Goal: Task Accomplishment & Management: Manage account settings

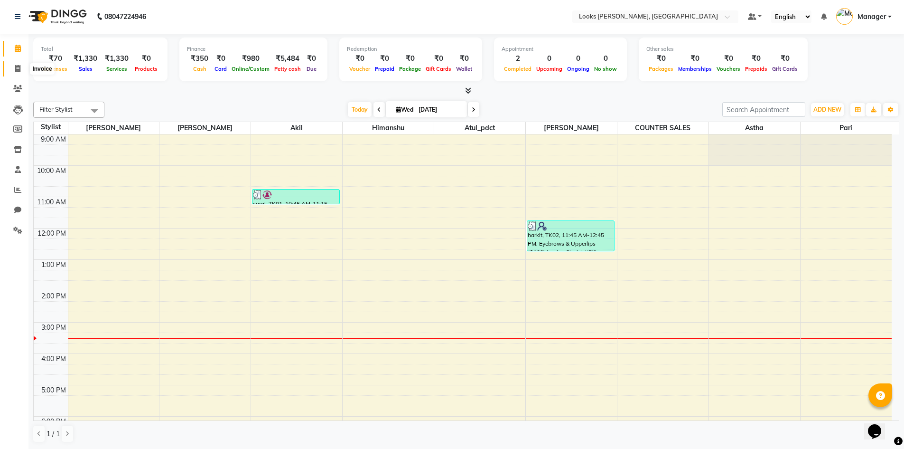
click at [16, 68] on icon at bounding box center [17, 68] width 5 height 7
select select "service"
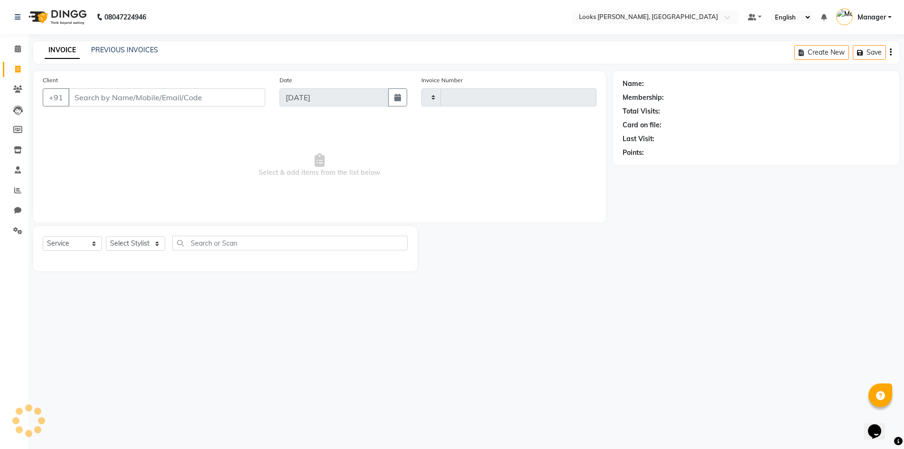
type input "1075"
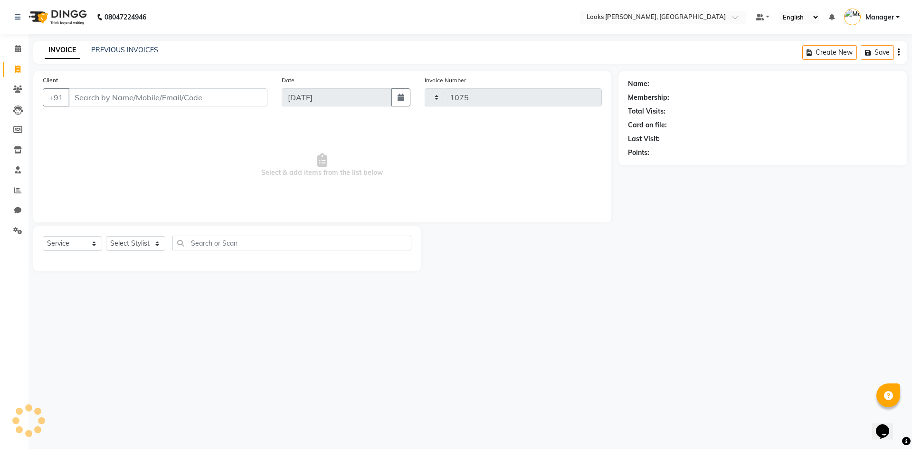
select select "6017"
click at [157, 244] on select "Select Stylist [PERSON_NAME] [PERSON_NAME] Atul_pdct BRM_MASTER COUNTER SALES […" at bounding box center [135, 243] width 59 height 15
select select "62419"
click at [106, 236] on select "Select Stylist [PERSON_NAME] [PERSON_NAME] Atul_pdct BRM_MASTER COUNTER SALES […" at bounding box center [135, 243] width 59 height 15
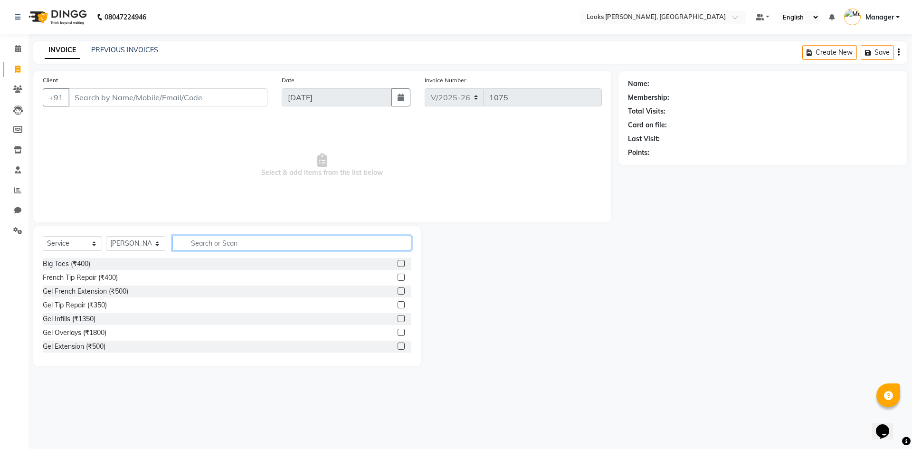
click at [215, 248] on input "text" at bounding box center [291, 242] width 239 height 15
type input "eye"
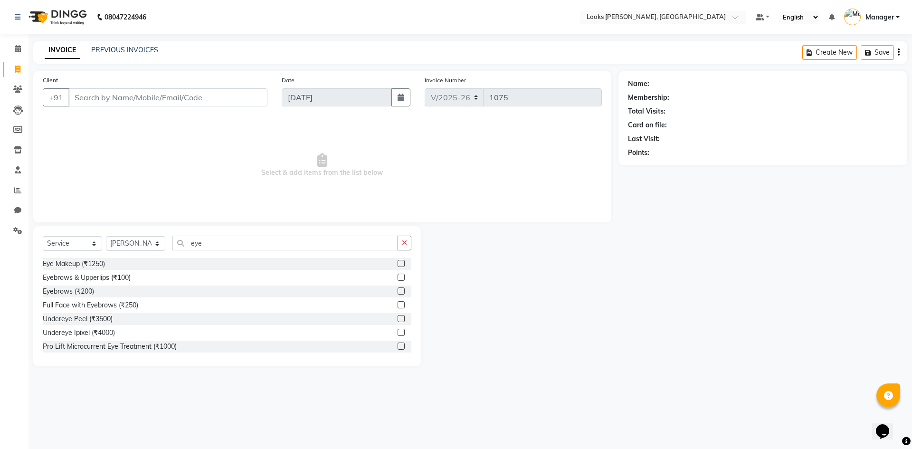
click at [118, 283] on div "Eyebrows & Upperlips (₹100)" at bounding box center [227, 278] width 368 height 12
click at [125, 276] on div "Eyebrows & Upperlips (₹100)" at bounding box center [87, 278] width 88 height 10
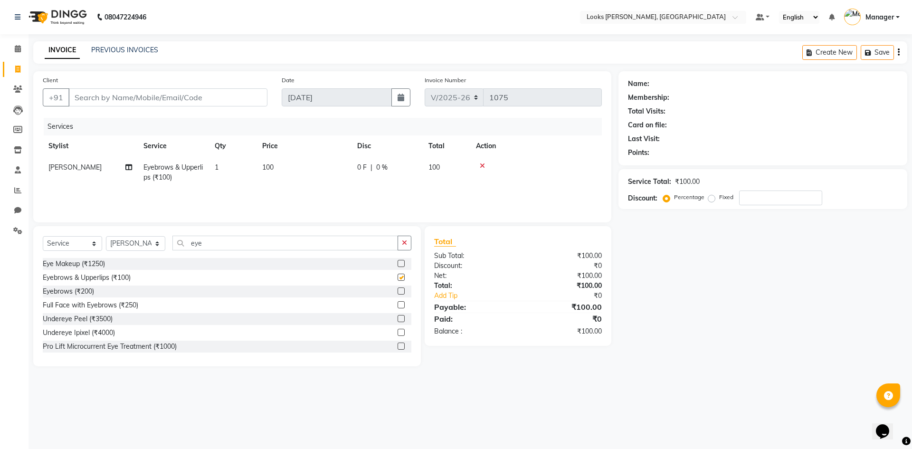
checkbox input "false"
click at [271, 161] on td "100" at bounding box center [303, 172] width 95 height 31
select select "62419"
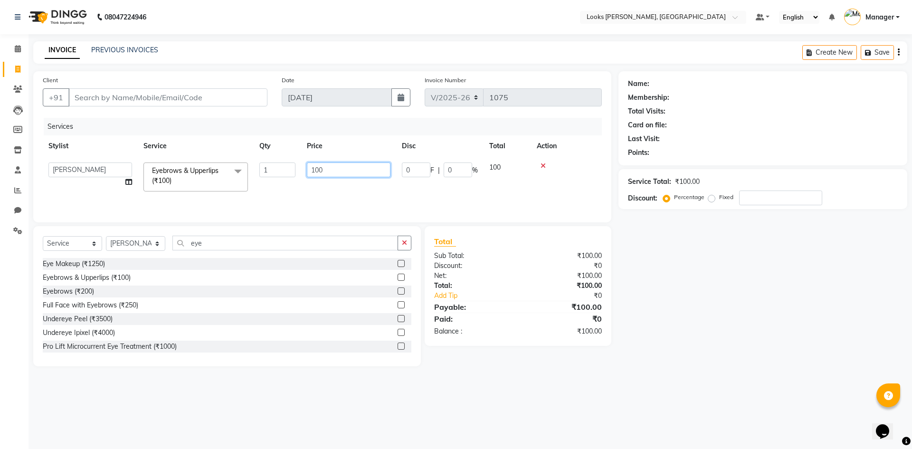
drag, startPoint x: 341, startPoint y: 175, endPoint x: 265, endPoint y: 175, distance: 75.5
click at [266, 175] on tr "AFJAL AHMAD Akil Astha Atul_pdct BRM_MASTER COUNTER SALES Himanshu JAMSHED ALI …" at bounding box center [322, 177] width 559 height 40
type input "120"
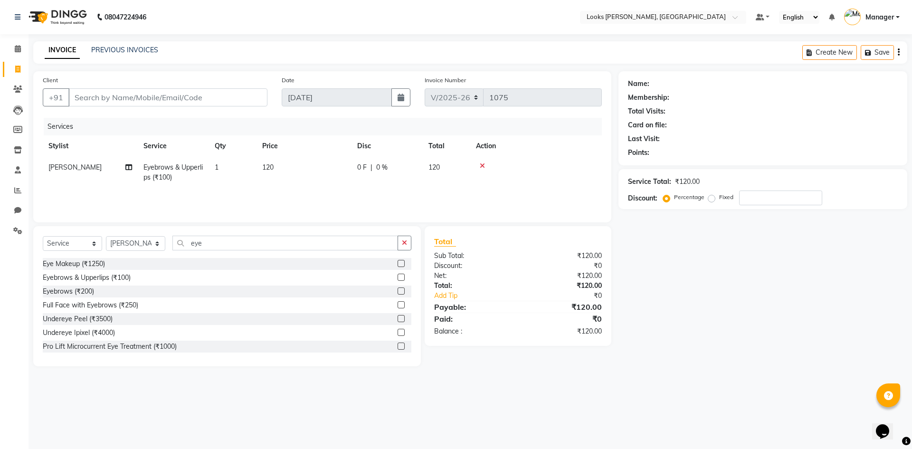
click at [651, 370] on main "INVOICE PREVIOUS INVOICES Create New Save Client +91 Date 03-09-2025 Invoice Nu…" at bounding box center [469, 210] width 883 height 339
click at [97, 95] on input "Client" at bounding box center [167, 97] width 199 height 18
click at [99, 97] on input "Client" at bounding box center [167, 97] width 199 height 18
click at [94, 100] on input "Client" at bounding box center [167, 97] width 199 height 18
click at [98, 99] on input "Client" at bounding box center [167, 97] width 199 height 18
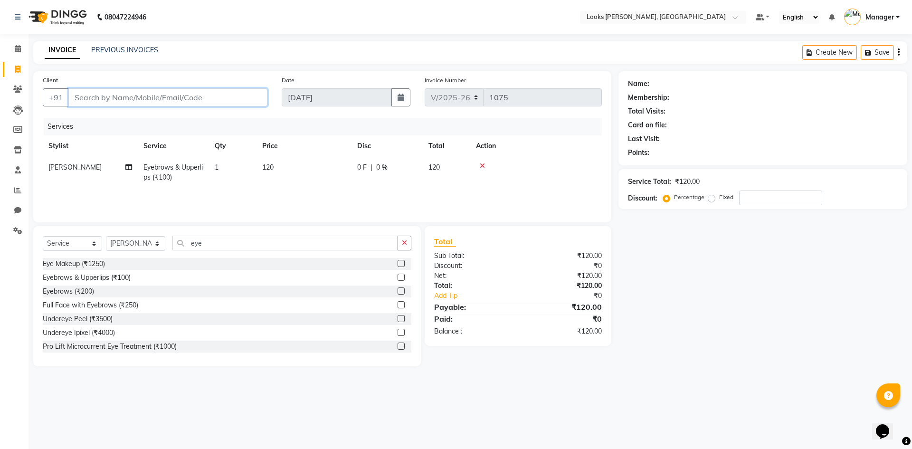
click at [111, 101] on input "Client" at bounding box center [167, 97] width 199 height 18
click at [93, 95] on input "Client" at bounding box center [167, 97] width 199 height 18
type input "8"
type input "0"
click at [147, 96] on input "85720224" at bounding box center [143, 97] width 151 height 18
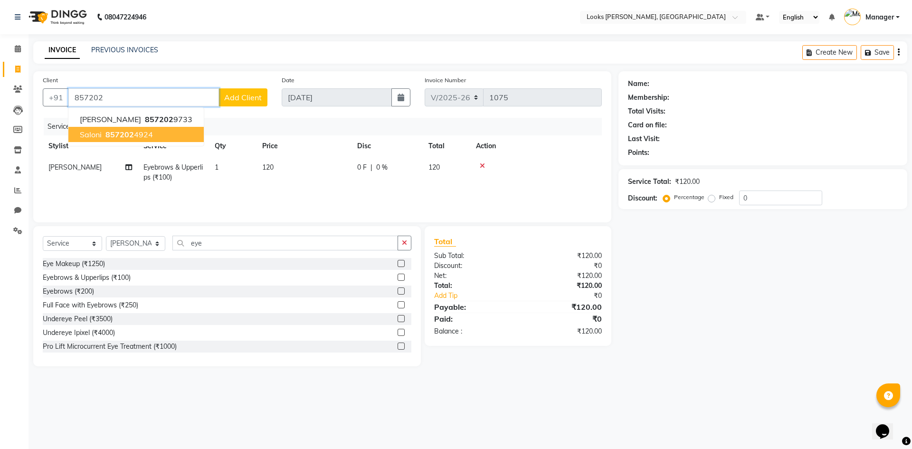
click at [97, 137] on span "saloni" at bounding box center [91, 134] width 22 height 9
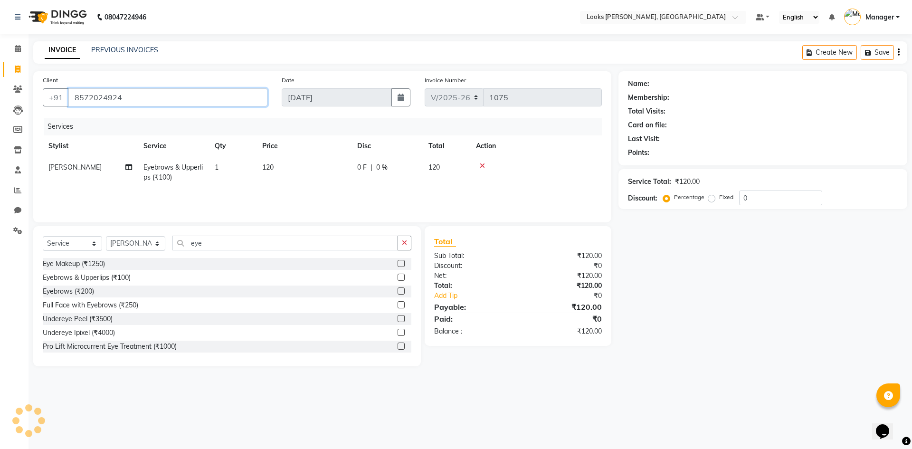
type input "8572024924"
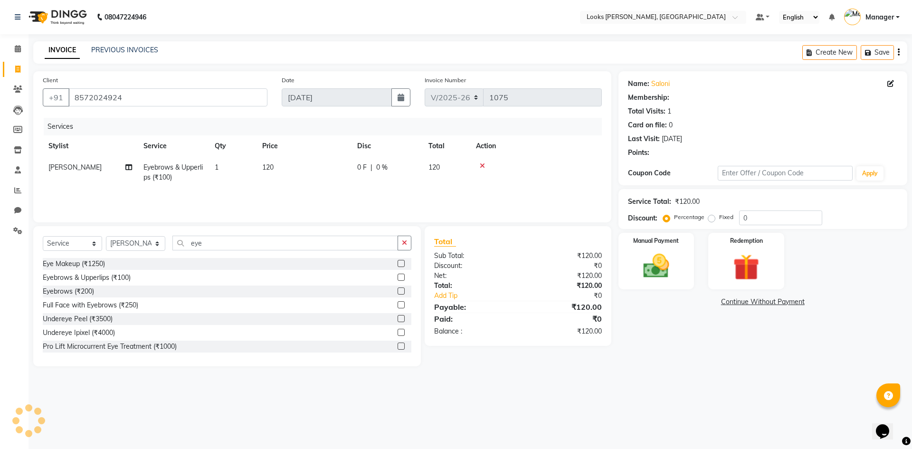
select select "1: Object"
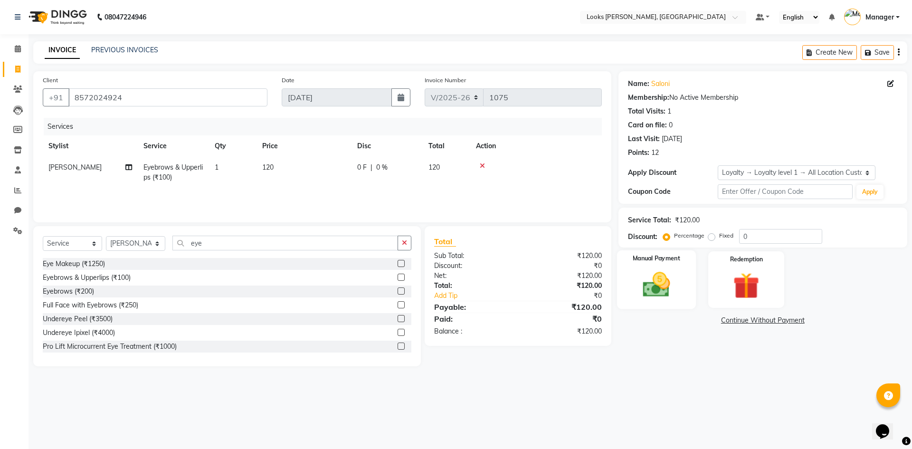
click at [646, 278] on img at bounding box center [656, 284] width 44 height 31
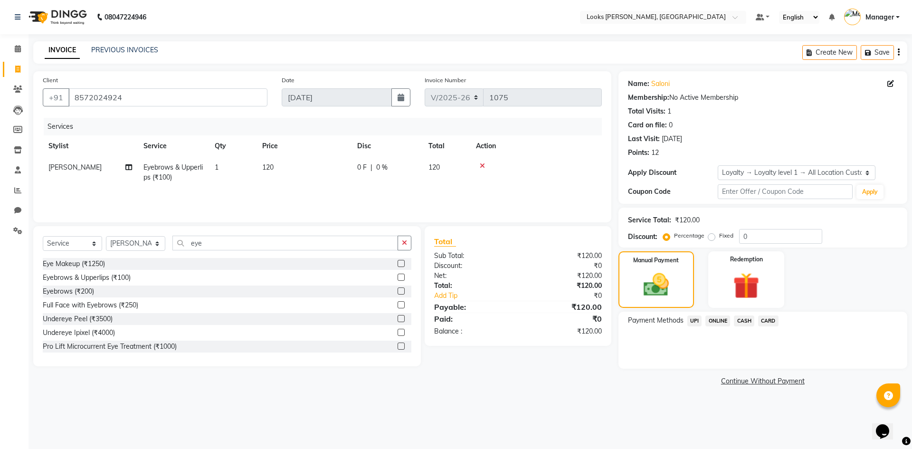
click at [693, 322] on span "UPI" at bounding box center [694, 320] width 15 height 11
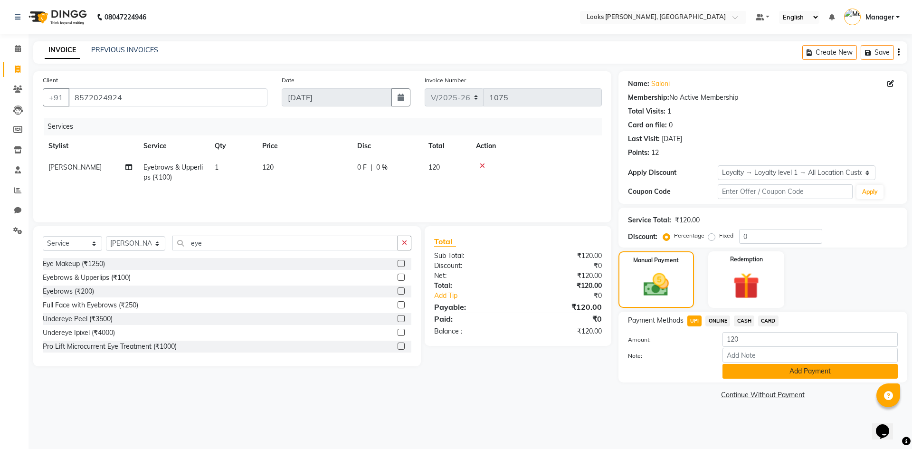
click at [802, 371] on button "Add Payment" at bounding box center [809, 371] width 175 height 15
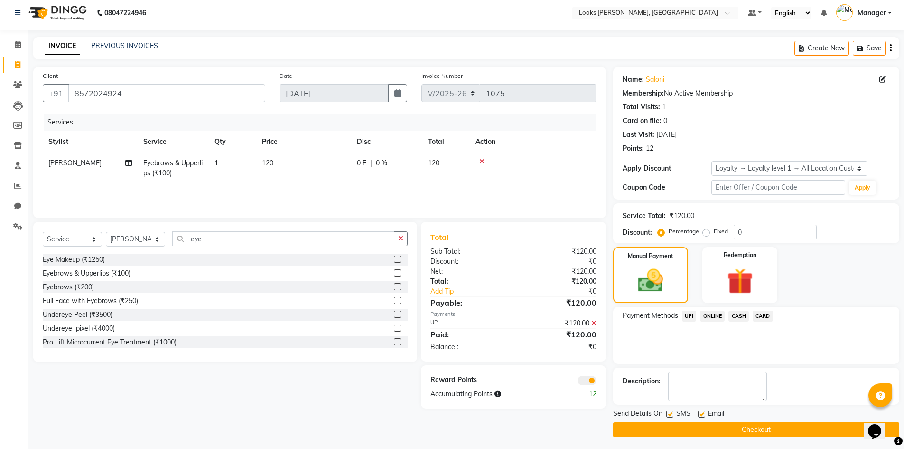
scroll to position [7, 0]
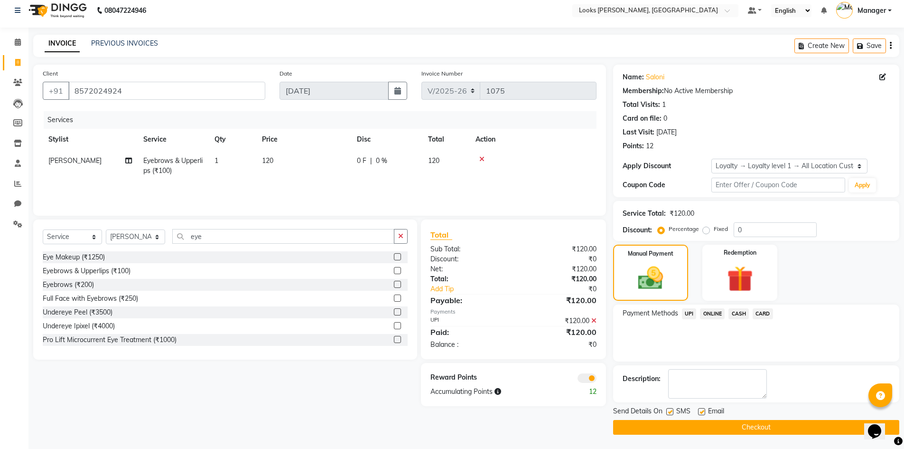
click at [747, 421] on button "Checkout" at bounding box center [756, 427] width 286 height 15
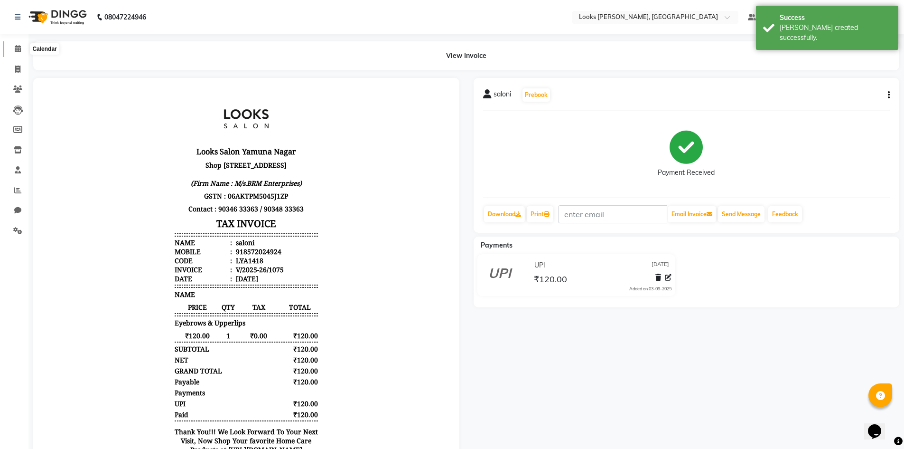
click at [14, 47] on span at bounding box center [17, 49] width 17 height 11
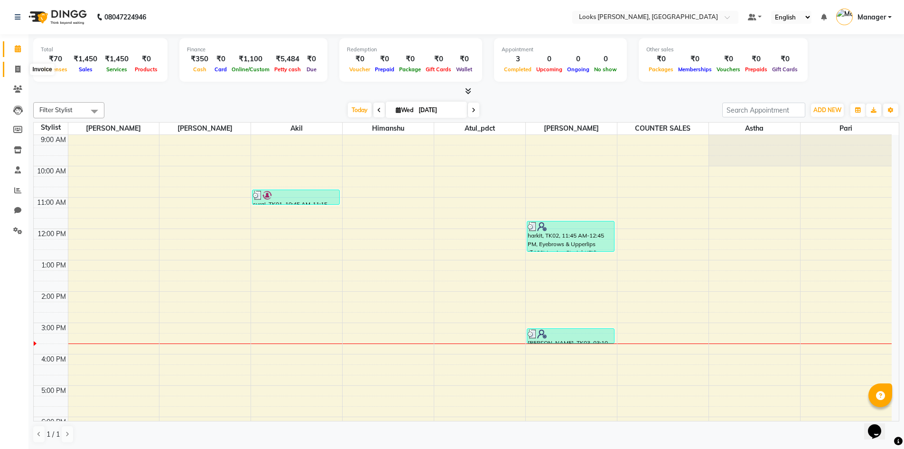
click at [18, 69] on icon at bounding box center [17, 69] width 5 height 7
select select "service"
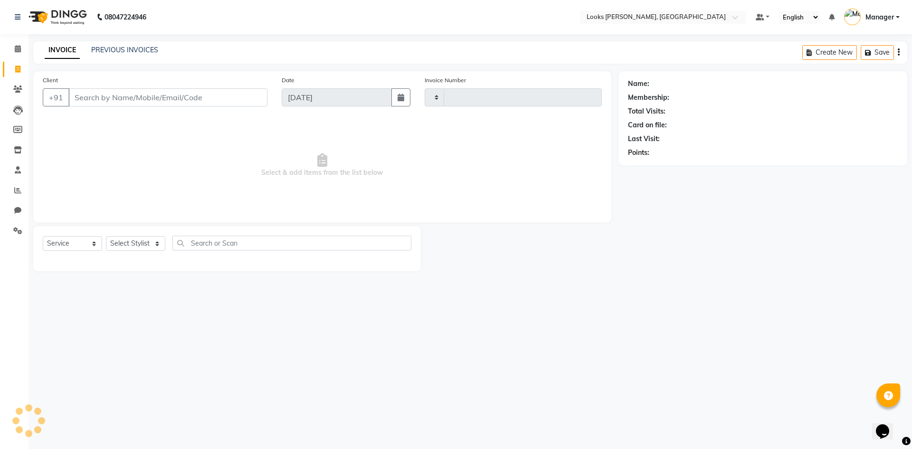
type input "1076"
select select "6017"
click at [107, 100] on input "Client" at bounding box center [167, 97] width 199 height 18
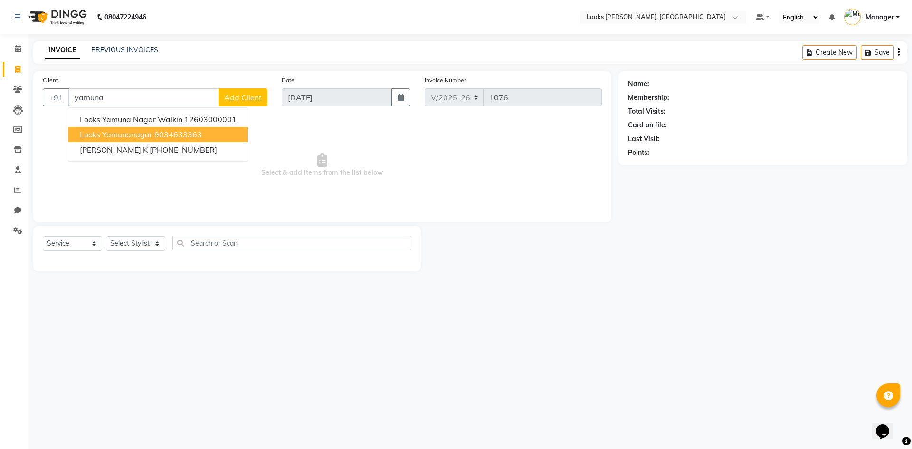
click at [115, 134] on span "looks yamunanagar" at bounding box center [116, 134] width 73 height 9
type input "9034633363"
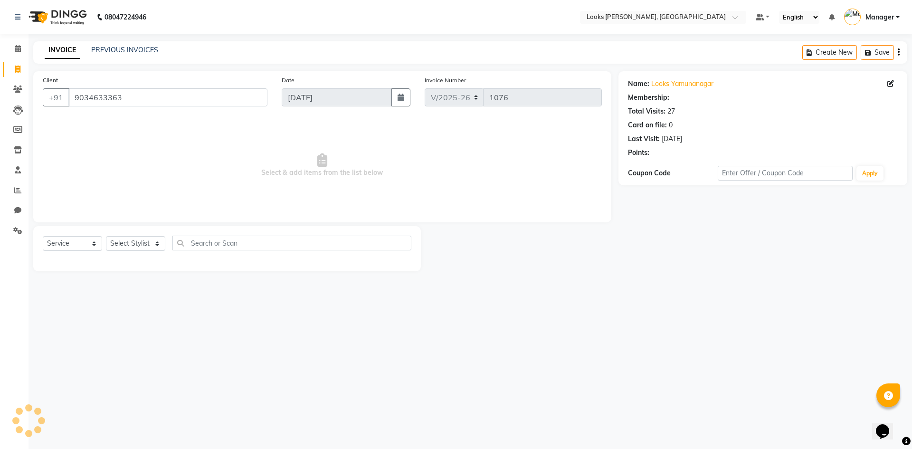
select select "1: Object"
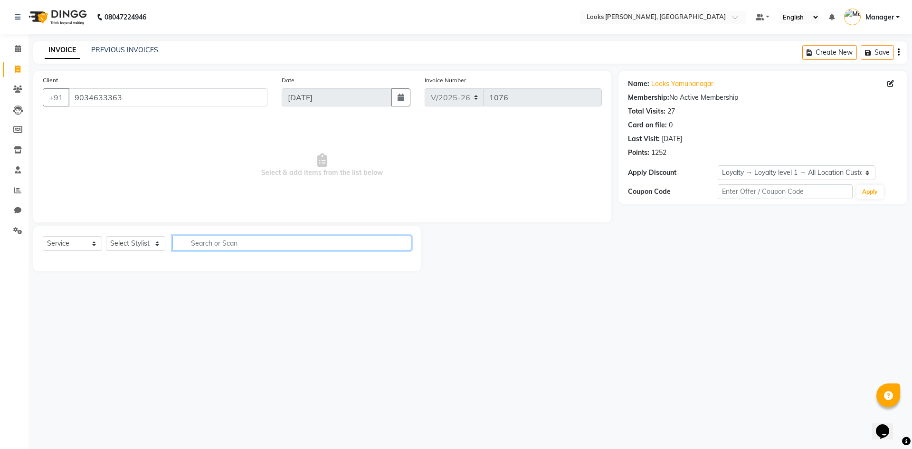
drag, startPoint x: 218, startPoint y: 245, endPoint x: 218, endPoint y: 237, distance: 7.6
click at [218, 245] on input "text" at bounding box center [291, 242] width 239 height 15
type input "400"
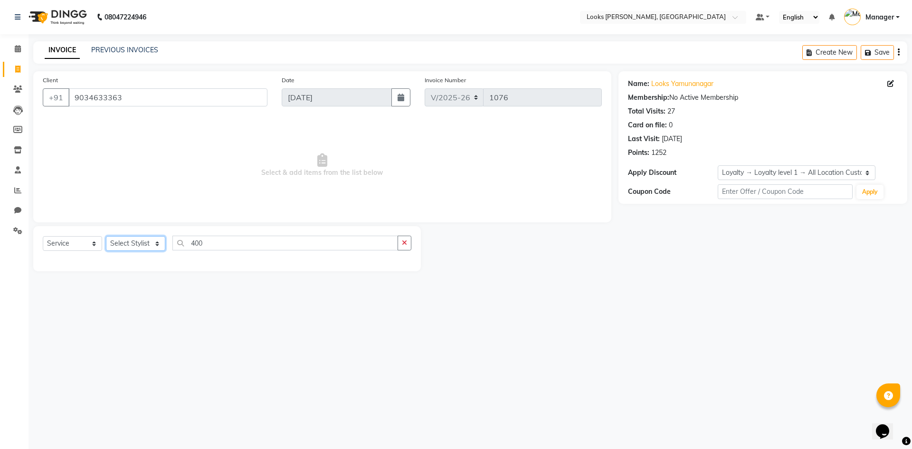
click at [137, 249] on select "Select Stylist AFJAL AHMAD Akil Astha Atul_pdct BRM_MASTER COUNTER SALES Himans…" at bounding box center [135, 243] width 59 height 15
select select "44303"
click at [106, 236] on select "Select Stylist AFJAL AHMAD Akil Astha Atul_pdct BRM_MASTER COUNTER SALES Himans…" at bounding box center [135, 243] width 59 height 15
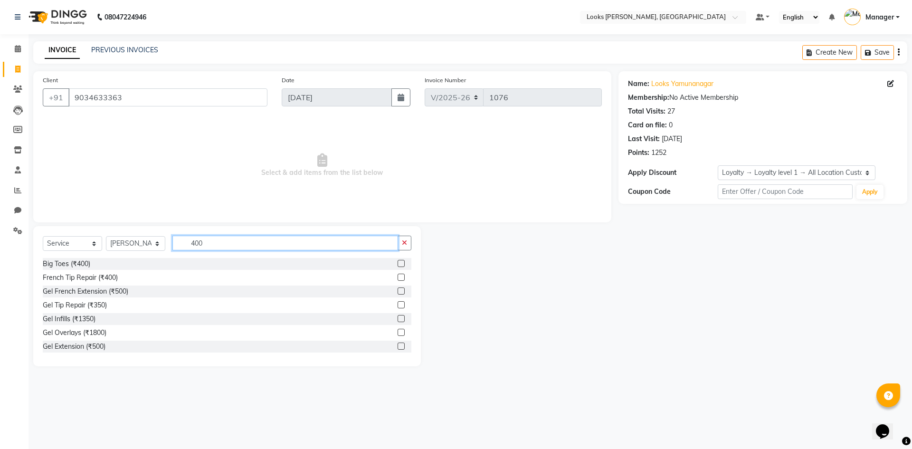
click at [261, 241] on input "400" at bounding box center [285, 242] width 226 height 15
type input "4"
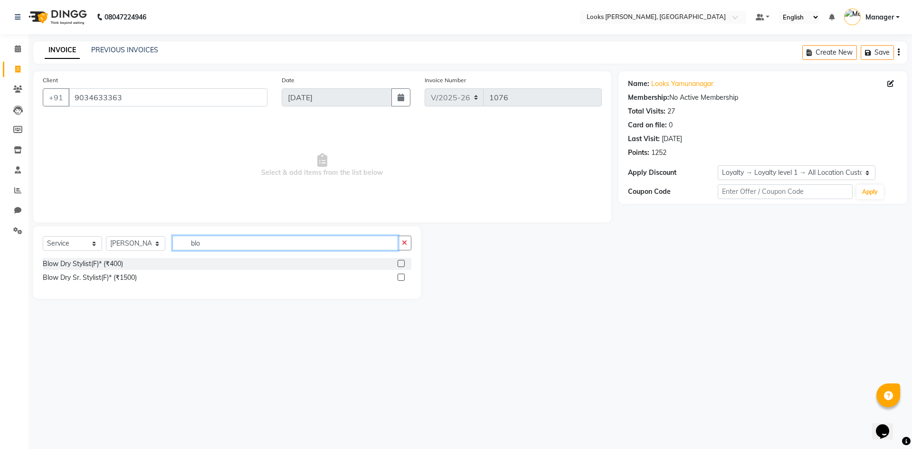
type input "blo"
click at [401, 265] on label at bounding box center [400, 263] width 7 height 7
click at [401, 265] on input "checkbox" at bounding box center [400, 264] width 6 height 6
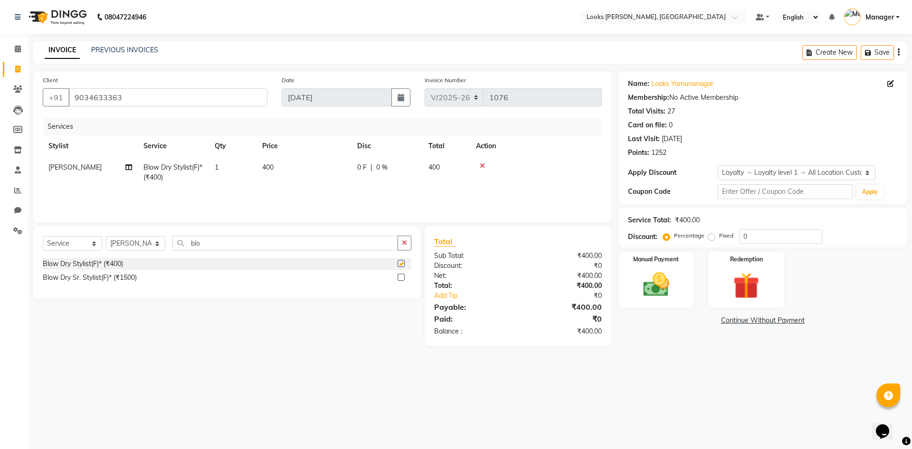
checkbox input "false"
click at [644, 277] on img at bounding box center [656, 284] width 44 height 31
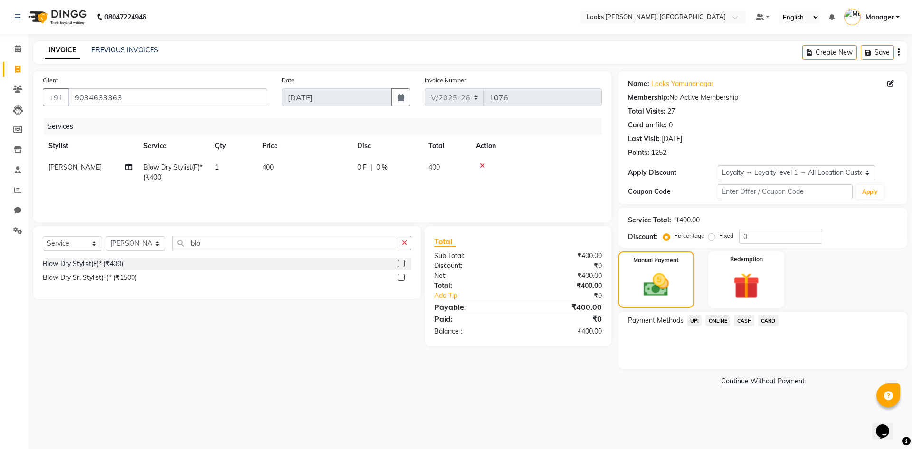
click at [743, 321] on span "CASH" at bounding box center [744, 320] width 20 height 11
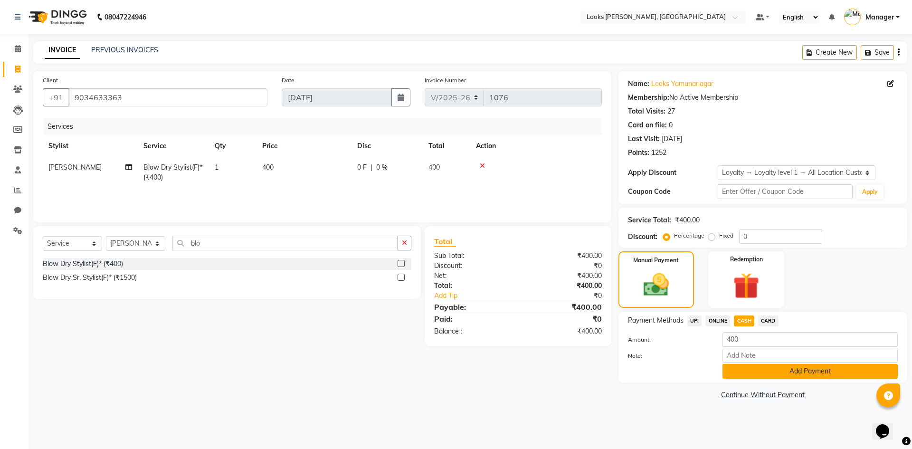
click at [750, 374] on button "Add Payment" at bounding box center [809, 371] width 175 height 15
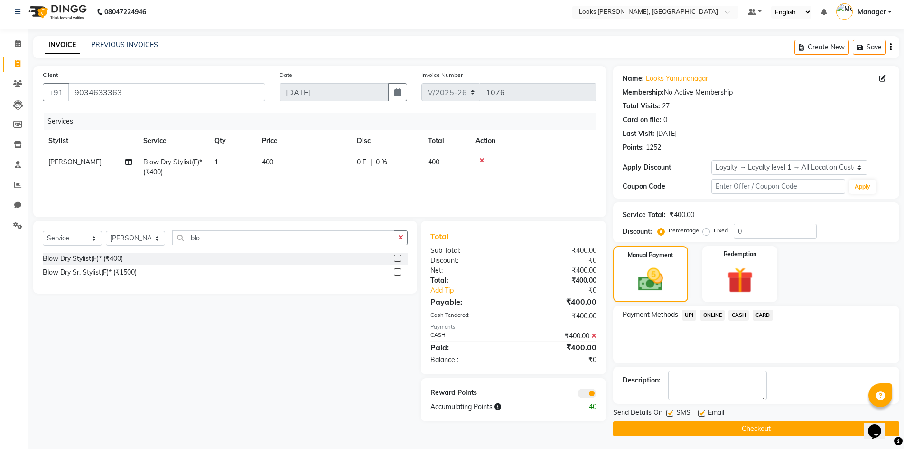
scroll to position [7, 0]
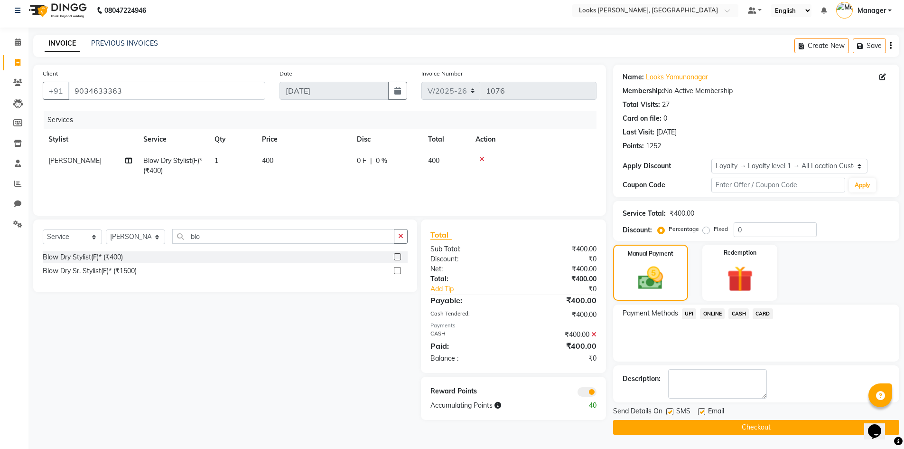
click at [593, 390] on span at bounding box center [587, 391] width 19 height 9
click at [597, 393] on input "checkbox" at bounding box center [597, 393] width 0 height 0
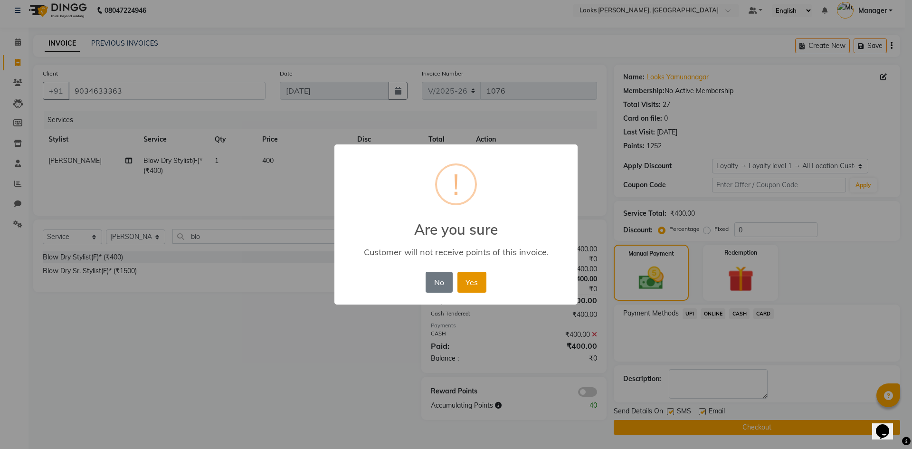
click at [472, 281] on button "Yes" at bounding box center [471, 282] width 29 height 21
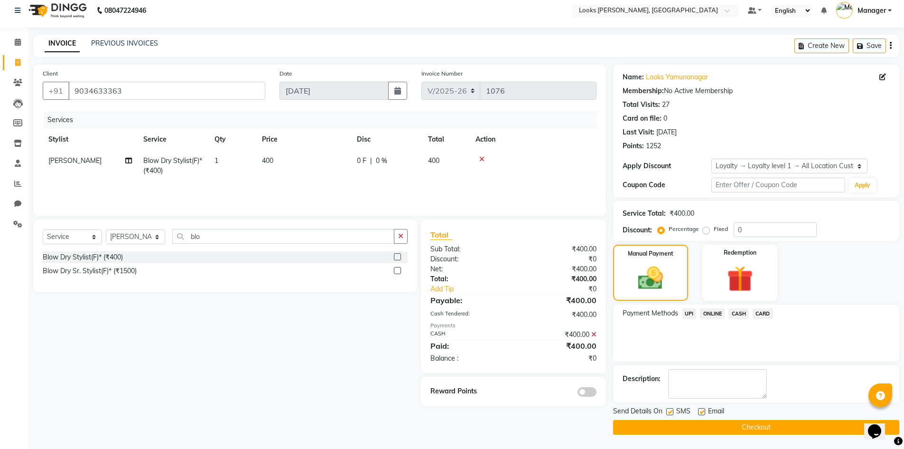
click at [656, 426] on button "Checkout" at bounding box center [756, 427] width 286 height 15
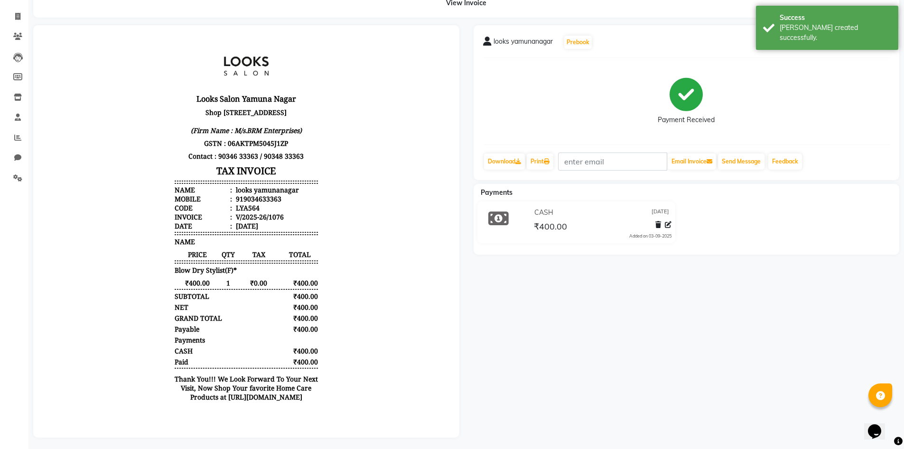
scroll to position [63, 0]
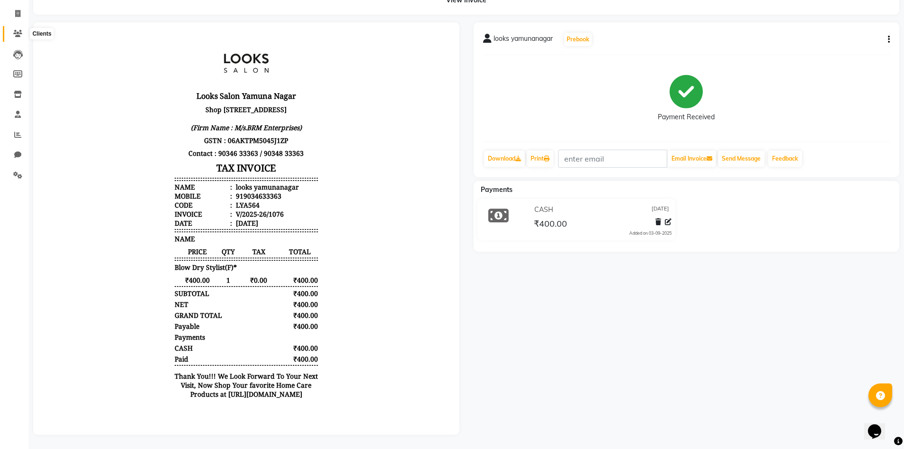
click at [19, 30] on icon at bounding box center [17, 33] width 9 height 7
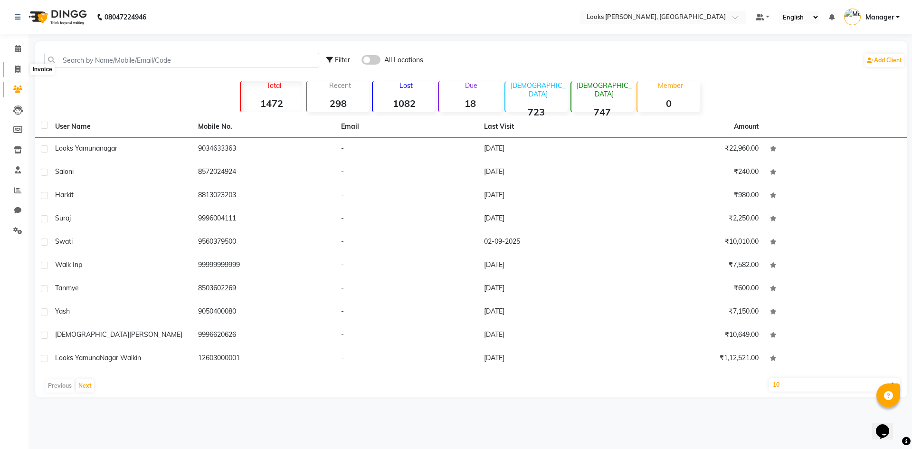
click at [12, 69] on span at bounding box center [17, 69] width 17 height 11
select select "service"
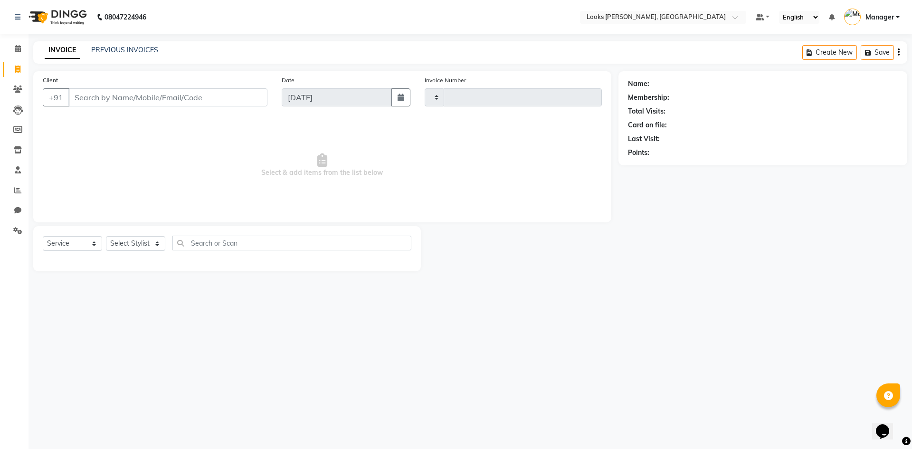
type input "1077"
select select "6017"
click at [14, 44] on span at bounding box center [17, 49] width 17 height 11
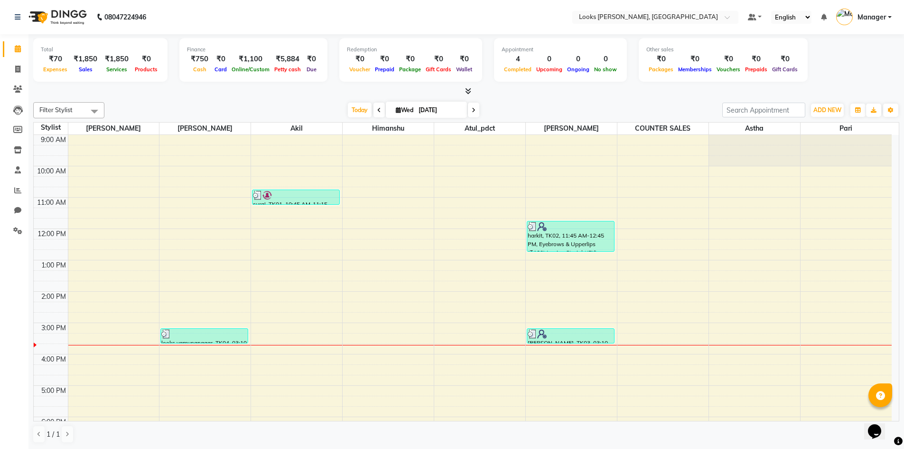
click at [578, 288] on div "9:00 AM 10:00 AM 11:00 AM 12:00 PM 1:00 PM 2:00 PM 3:00 PM 4:00 PM 5:00 PM 6:00…" at bounding box center [463, 323] width 858 height 376
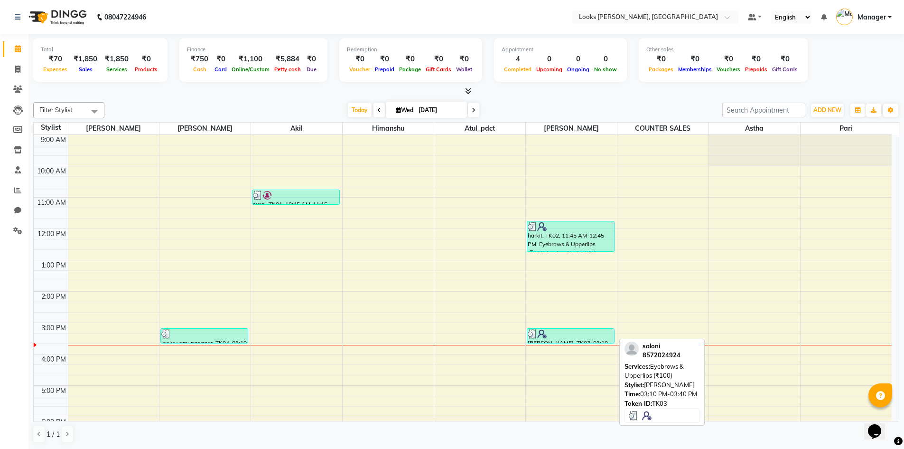
click at [568, 330] on div at bounding box center [571, 333] width 86 height 9
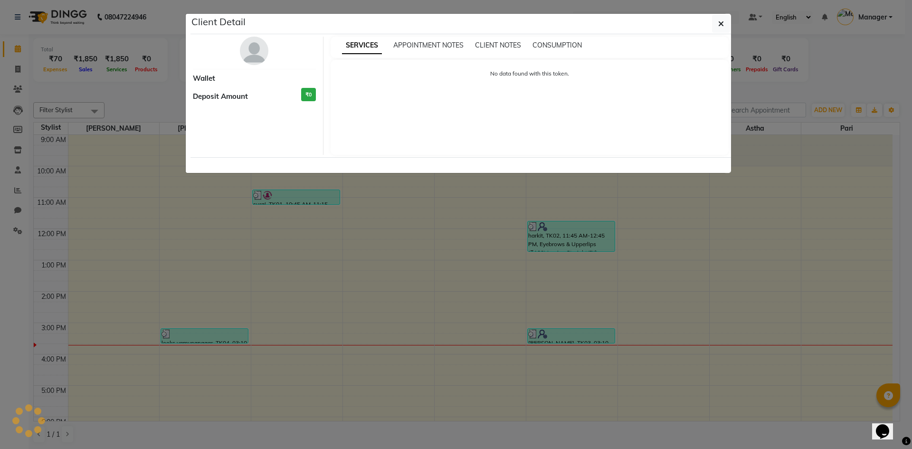
select select "3"
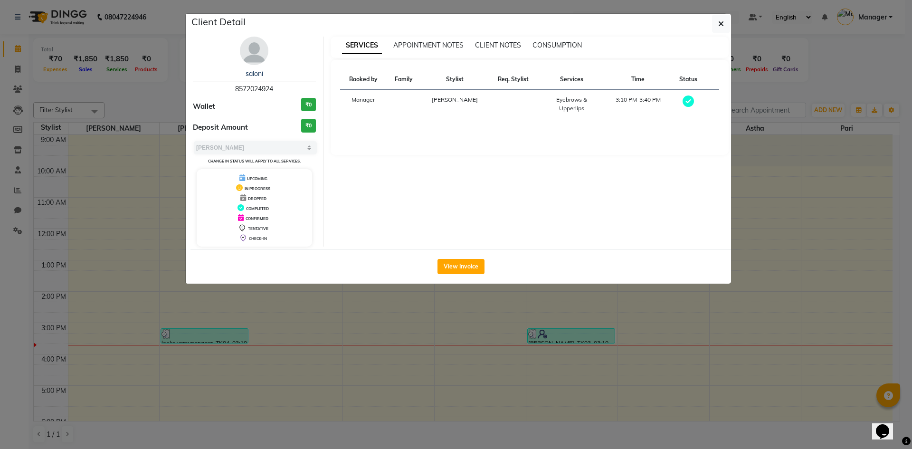
click at [262, 50] on img at bounding box center [254, 51] width 28 height 28
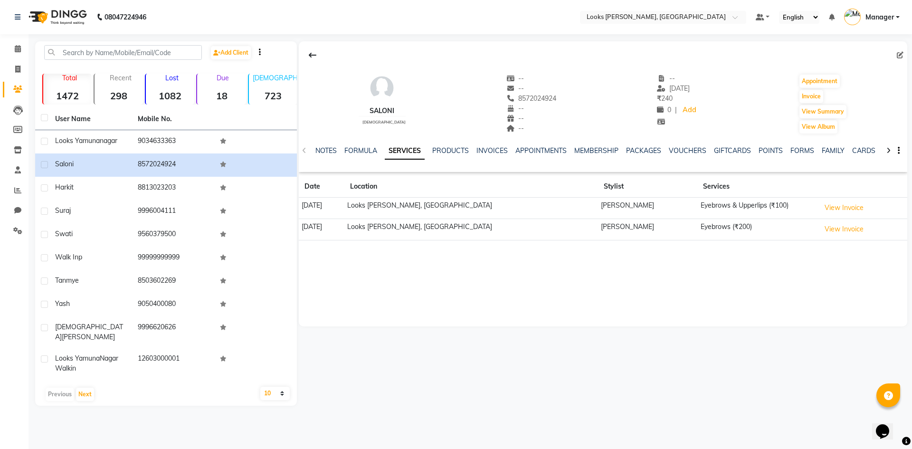
click at [372, 341] on div "saloni female -- -- 8572024924 -- -- -- -- 03-09-2025 ₹ 240 0 | Add Appointment…" at bounding box center [602, 223] width 610 height 364
click at [20, 53] on span at bounding box center [17, 49] width 17 height 11
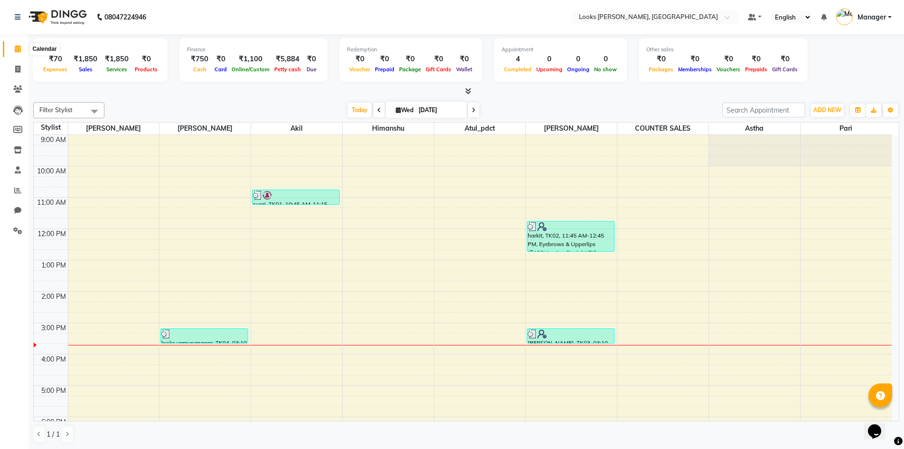
click at [19, 47] on icon at bounding box center [18, 48] width 6 height 7
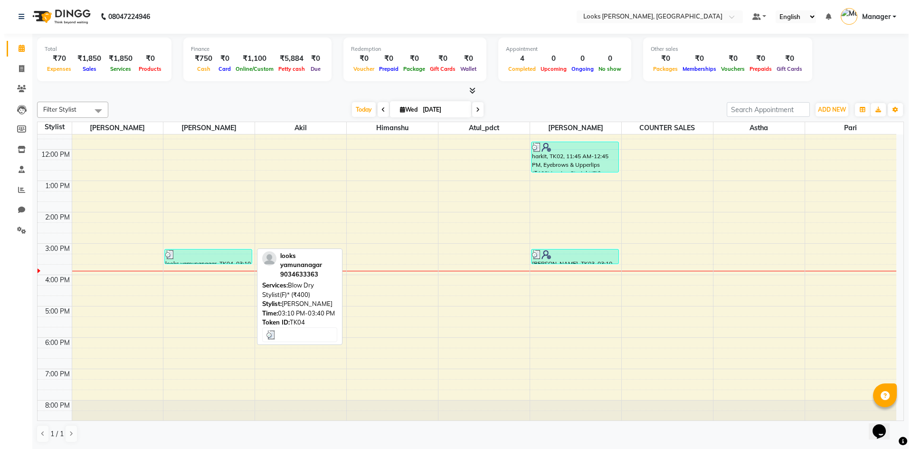
scroll to position [90, 0]
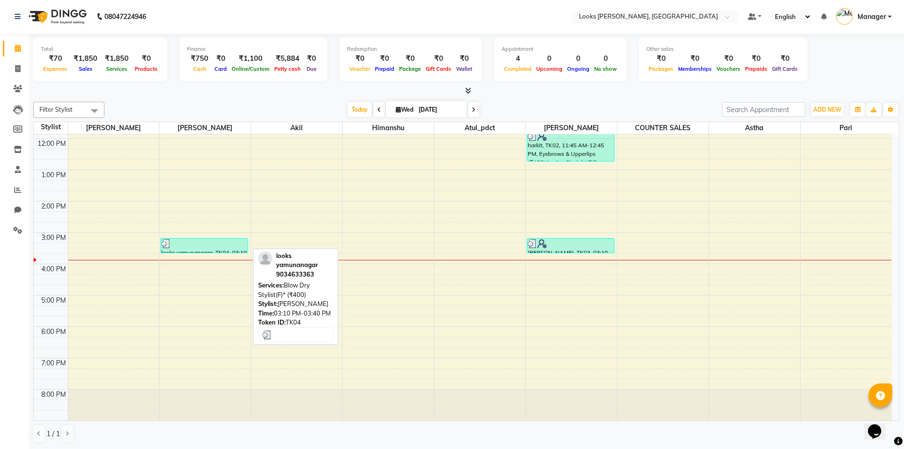
click at [240, 244] on div at bounding box center [204, 243] width 86 height 9
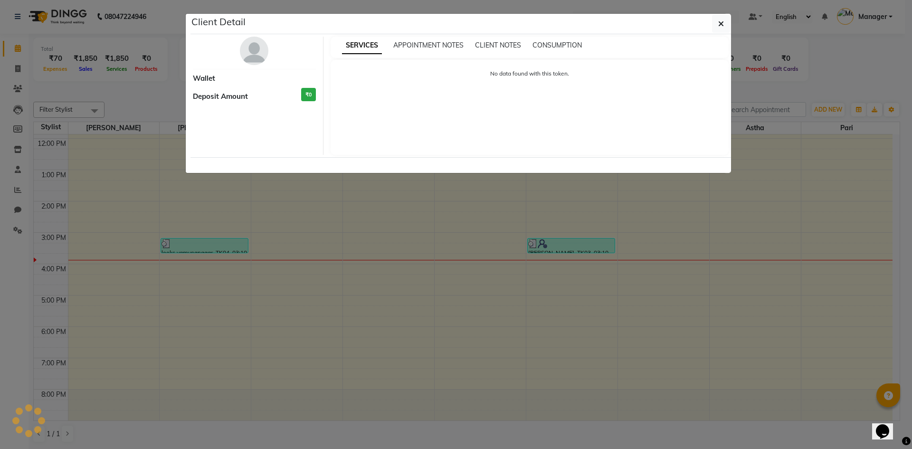
select select "3"
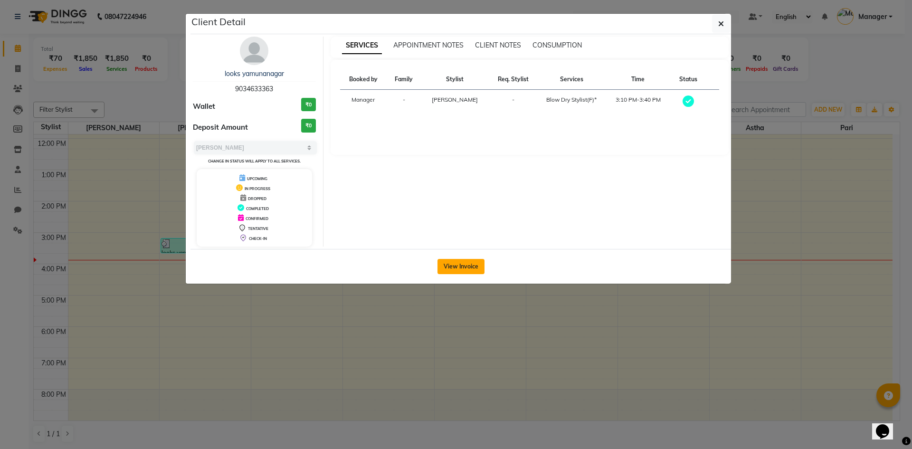
click at [454, 264] on button "View Invoice" at bounding box center [460, 266] width 47 height 15
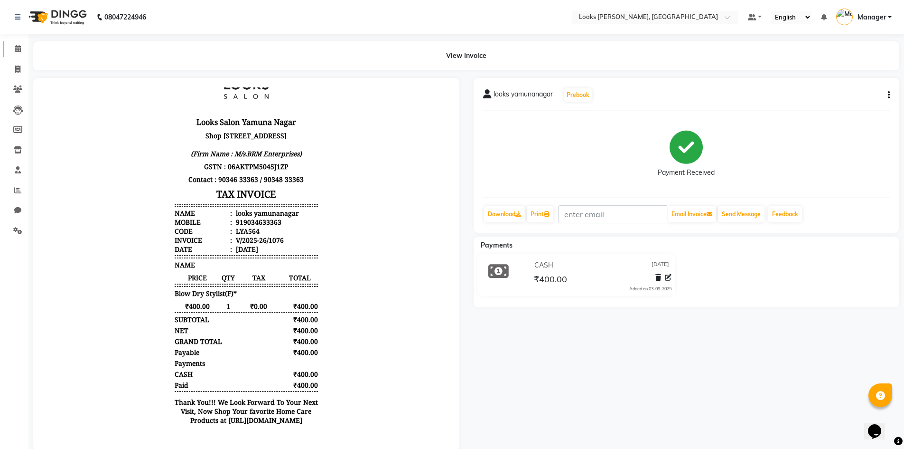
scroll to position [47, 0]
